Goal: Task Accomplishment & Management: Manage account settings

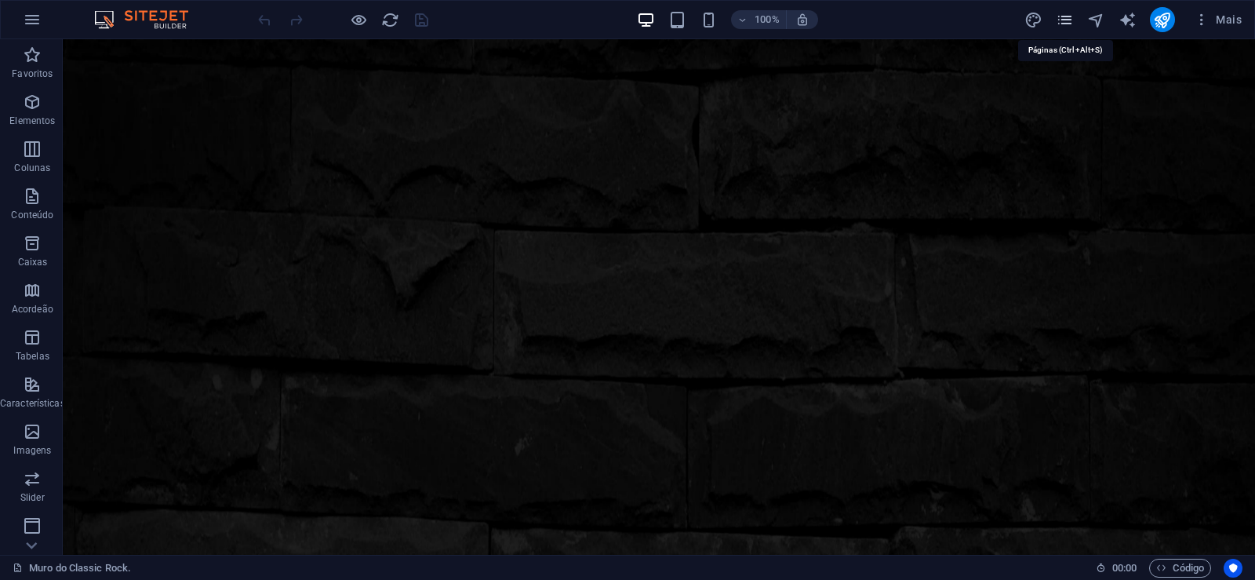
click at [1065, 24] on icon "pages" at bounding box center [1065, 20] width 18 height 18
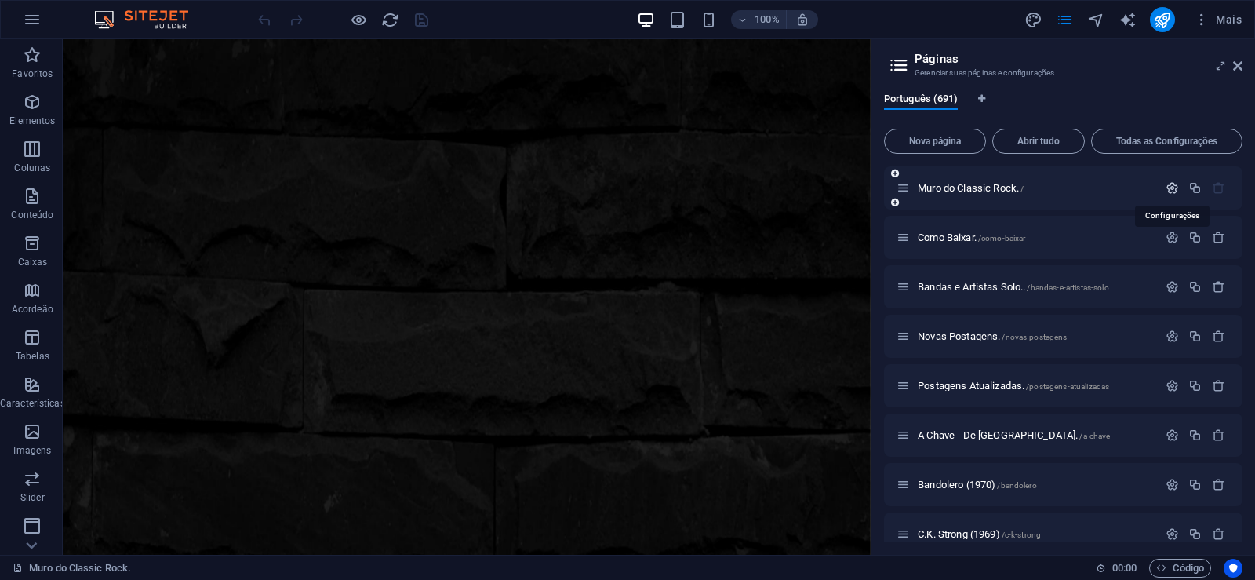
click at [1168, 185] on icon "button" at bounding box center [1172, 187] width 13 height 13
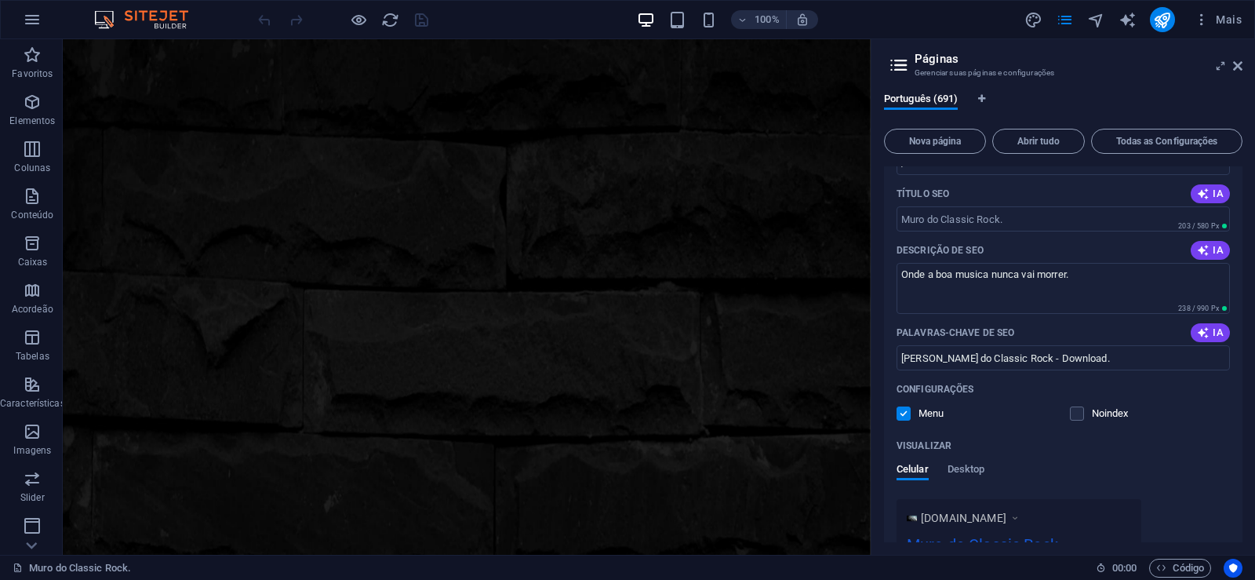
scroll to position [282, 0]
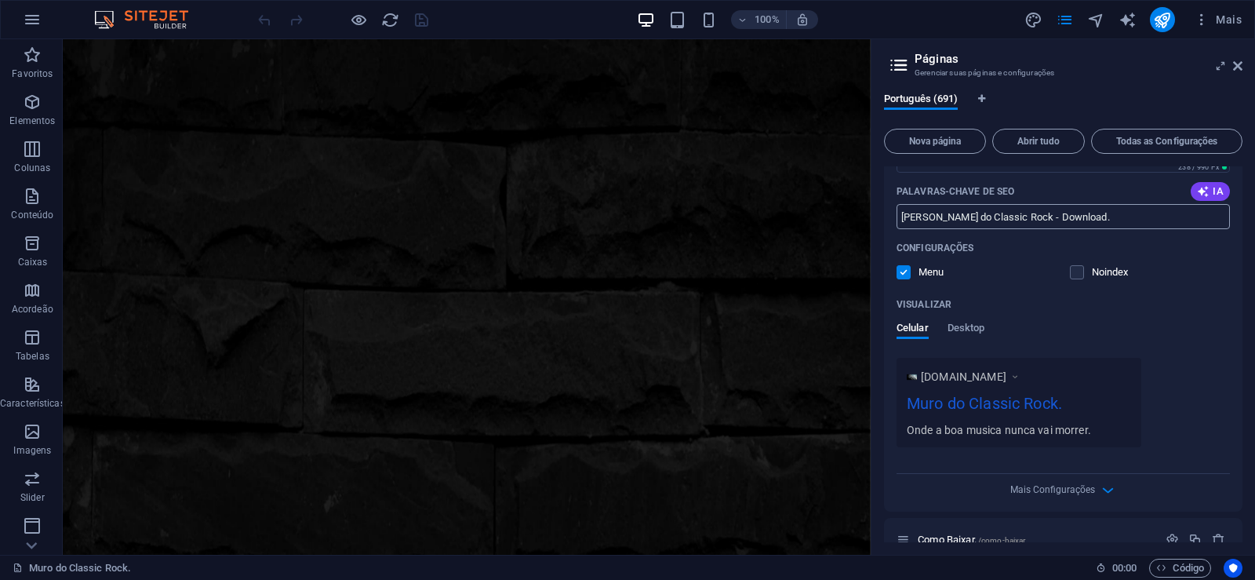
click at [1070, 216] on input "[PERSON_NAME] do Classic Rock - Download." at bounding box center [1063, 216] width 333 height 25
drag, startPoint x: 1070, startPoint y: 216, endPoint x: 1011, endPoint y: 217, distance: 59.6
click at [1011, 217] on input "[PERSON_NAME] do Classic Rock - Download." at bounding box center [1063, 216] width 333 height 25
paste input "iscografias e Biografias"
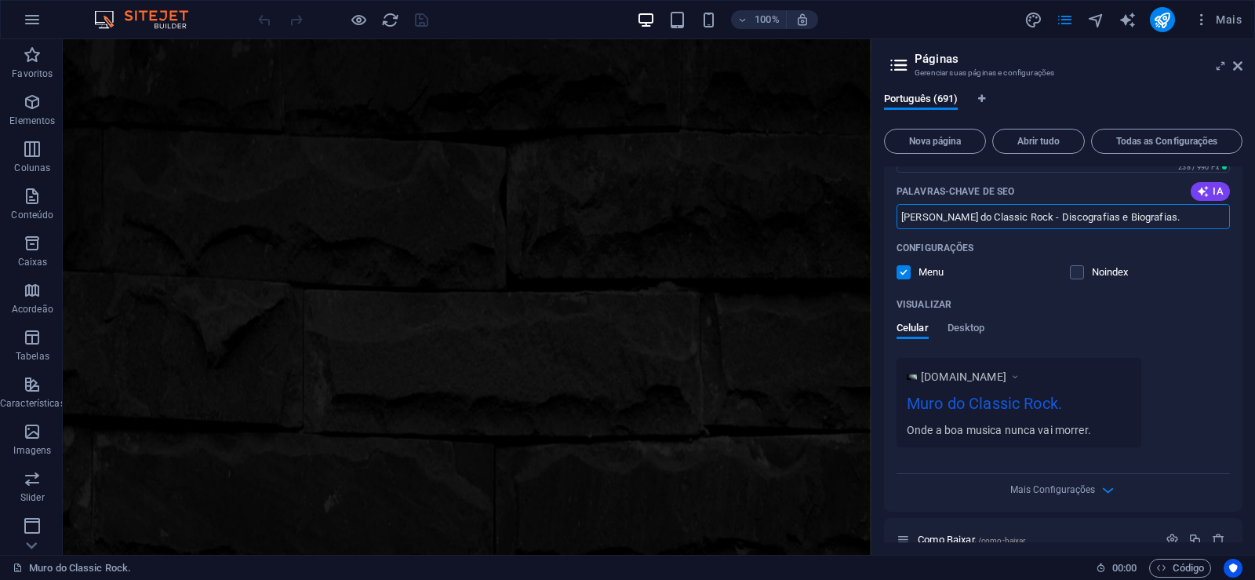
type input "[PERSON_NAME] do Classic Rock - Discografias e Biografias."
click at [1000, 260] on div "Configurações" at bounding box center [1063, 247] width 333 height 25
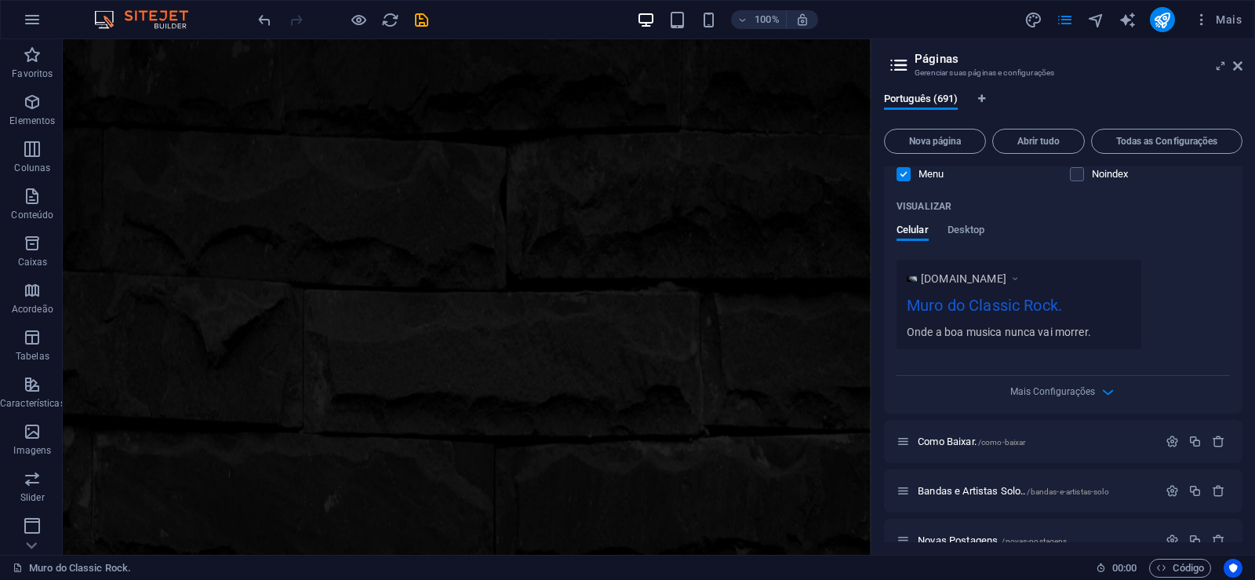
scroll to position [353, 0]
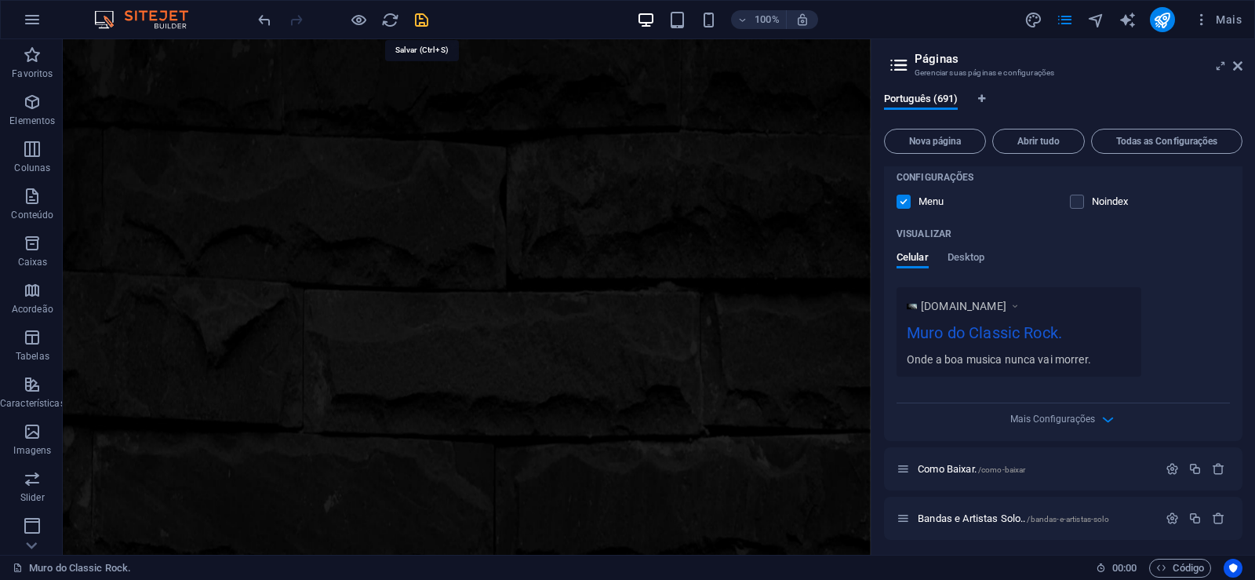
click at [415, 20] on icon "save" at bounding box center [422, 20] width 18 height 18
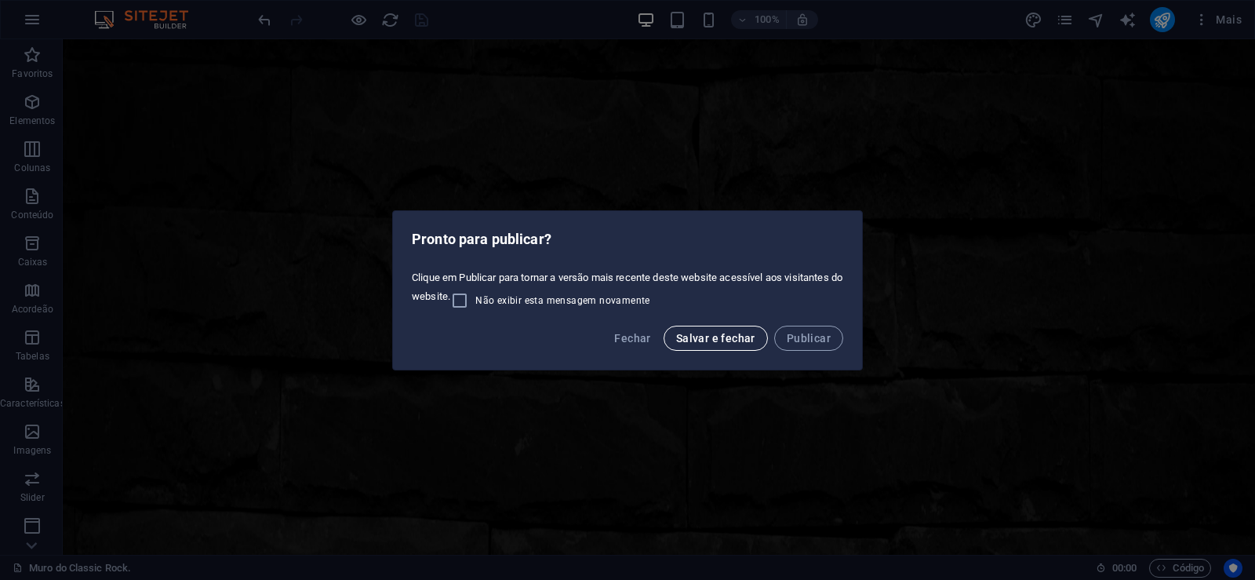
click at [713, 345] on button "Salvar e fechar" at bounding box center [716, 338] width 104 height 25
